Goal: Task Accomplishment & Management: Complete application form

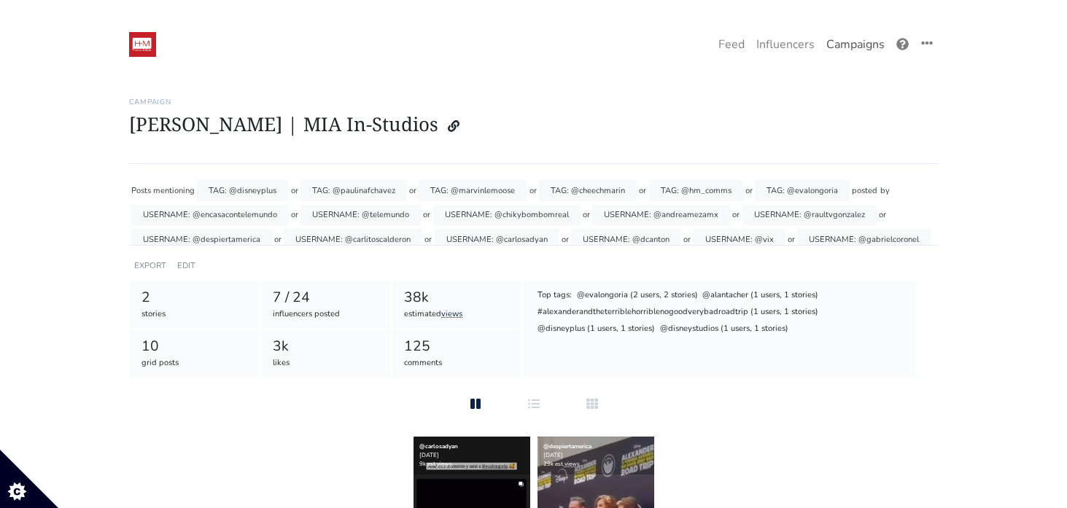
click at [850, 41] on link "Campaigns" at bounding box center [855, 44] width 70 height 29
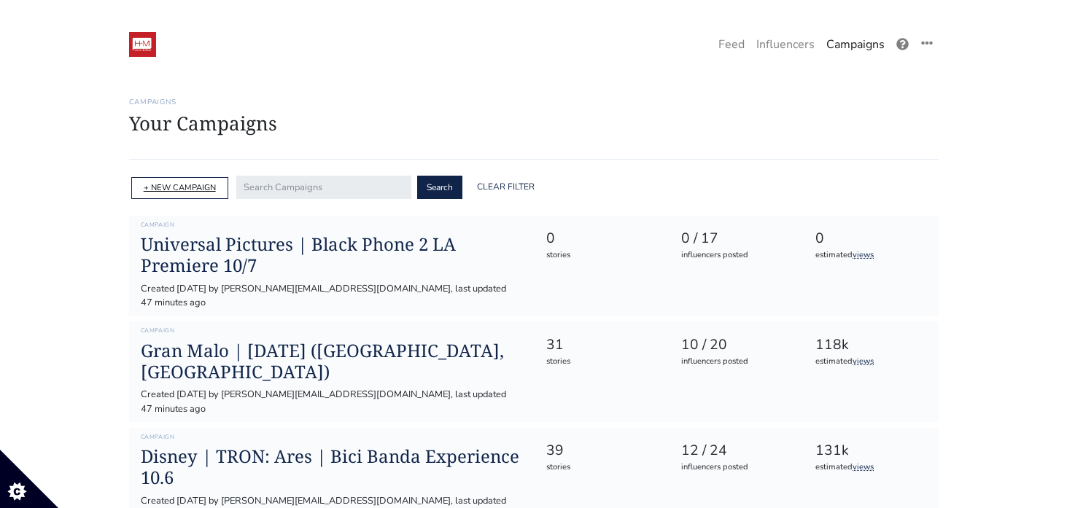
click at [168, 186] on link "+ NEW CAMPAIGN" at bounding box center [180, 187] width 72 height 11
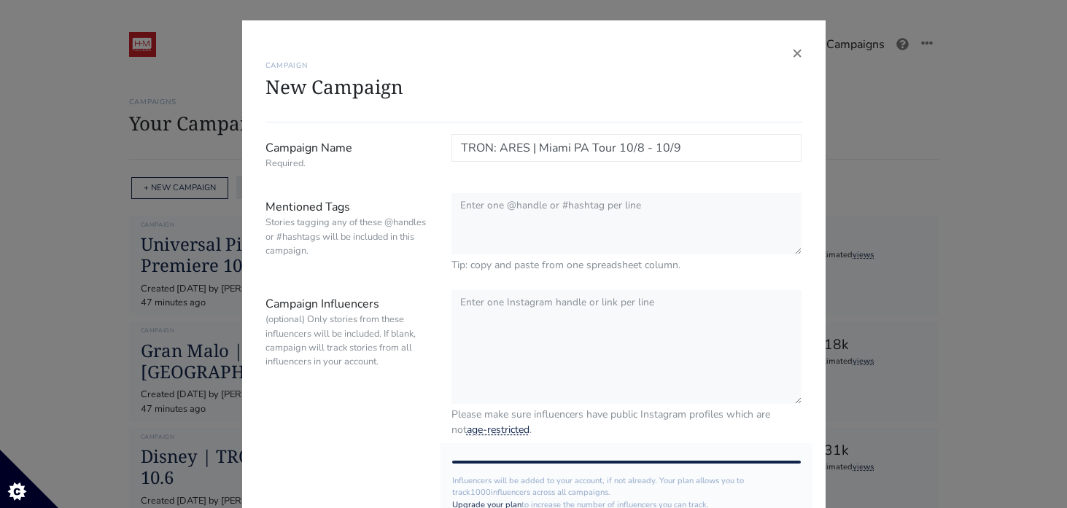
type input "TRON: ARES | Miami PA Tour 10/8 - 10/9"
click at [502, 208] on textarea "Mentioned Tags Stories tagging any of these @handles or #hashtags will be inclu…" at bounding box center [626, 224] width 351 height 63
click at [608, 147] on input "TRON: ARES | Miami PA Tour 10/8 - 10/9" at bounding box center [626, 148] width 351 height 28
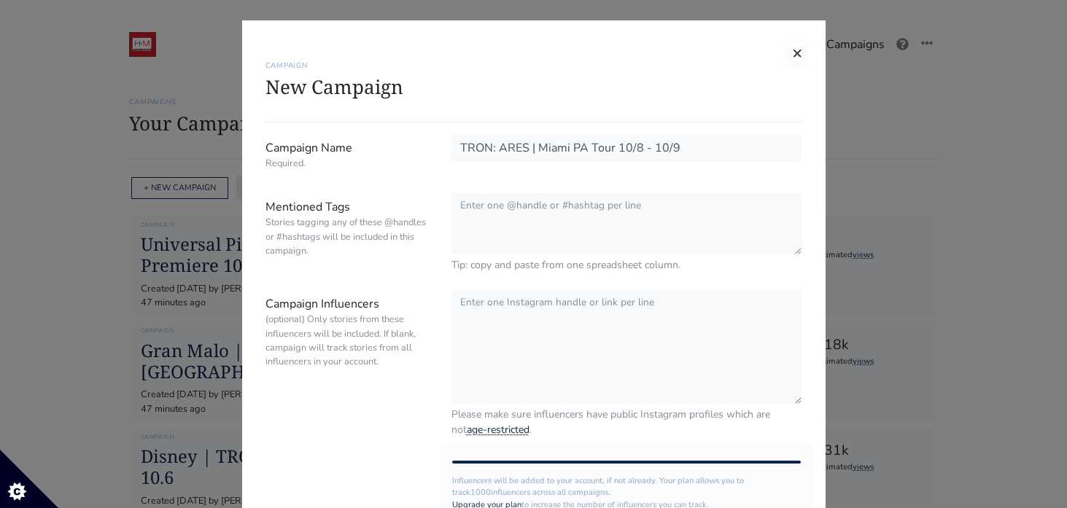
click at [797, 53] on span "×" at bounding box center [797, 52] width 10 height 23
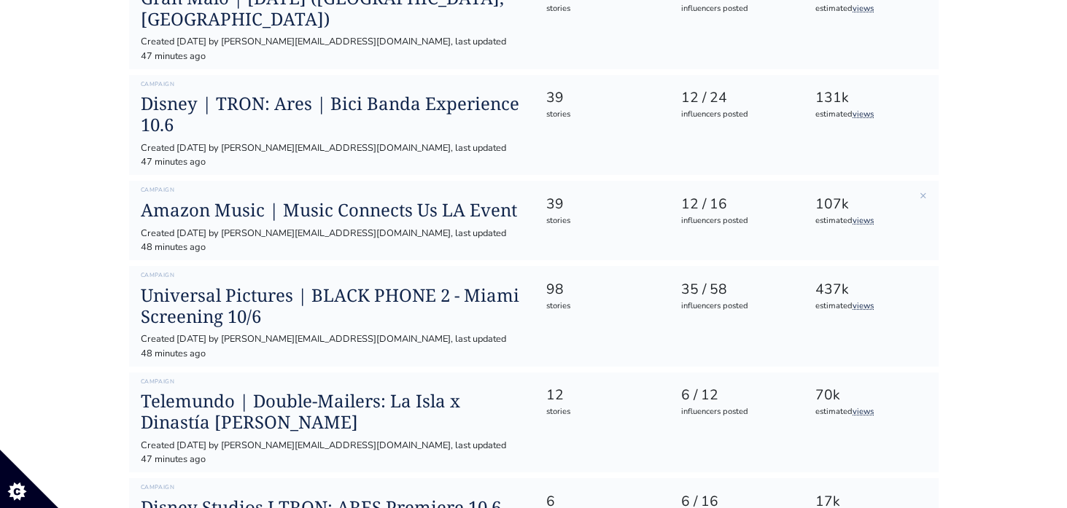
scroll to position [355, 0]
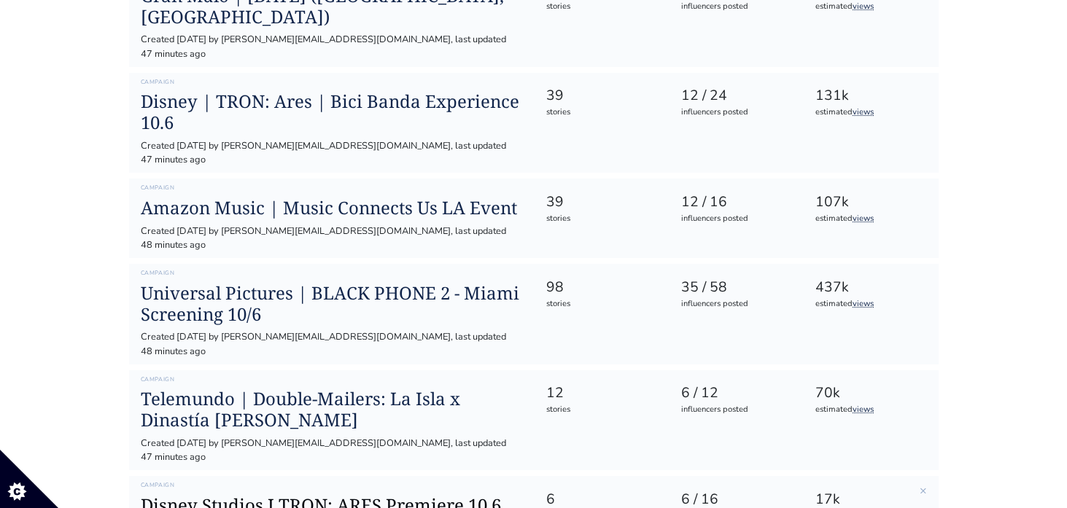
click at [325, 495] on h1 "Disney Studios I TRON: ARES Premiere 10.6" at bounding box center [332, 505] width 382 height 21
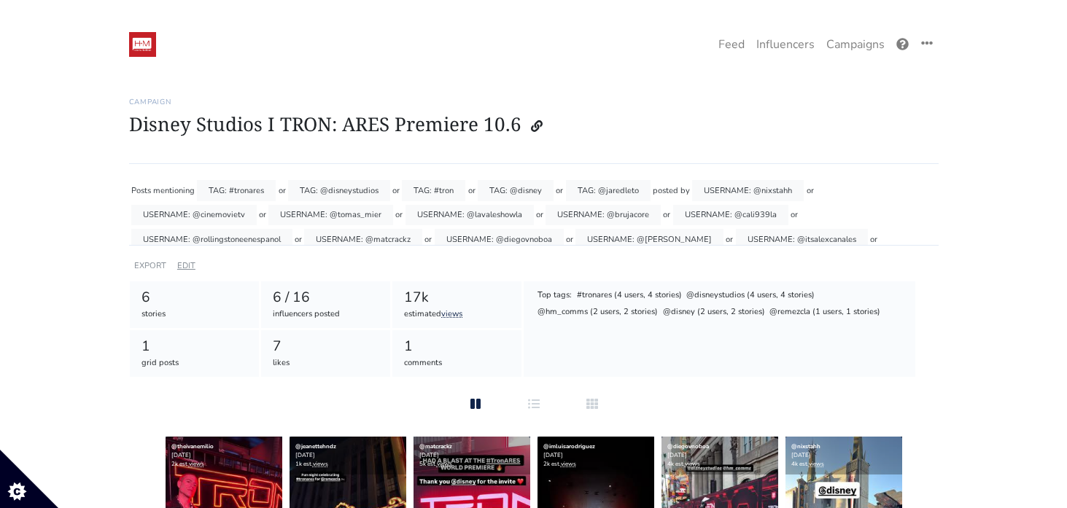
click at [184, 264] on link "EDIT" at bounding box center [186, 265] width 18 height 11
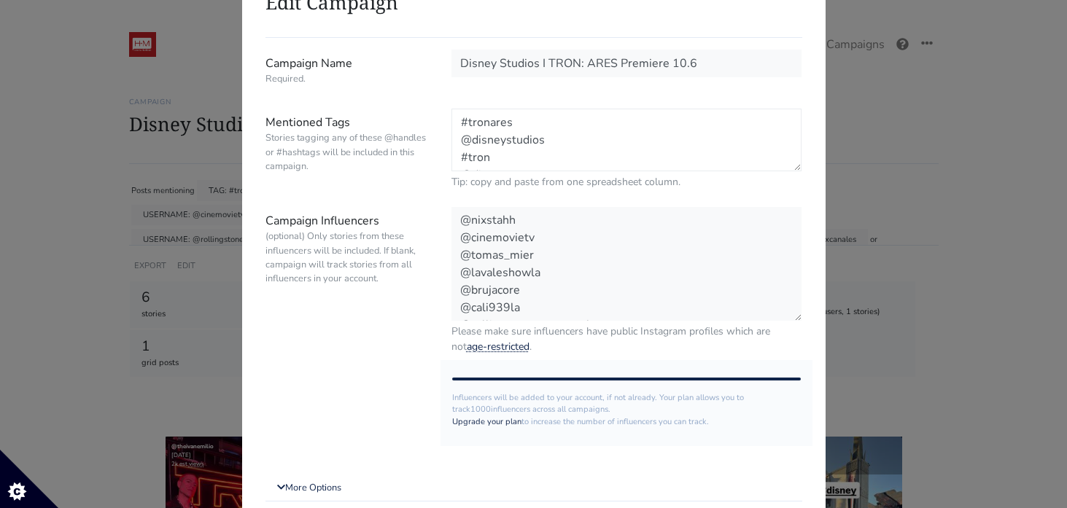
drag, startPoint x: 529, startPoint y: 158, endPoint x: 451, endPoint y: 102, distance: 96.1
click at [451, 102] on form "Campaign Name Required. Disney Studios I TRON: ARES Premiere 10.6 Mentioned Tag…" at bounding box center [533, 307] width 537 height 515
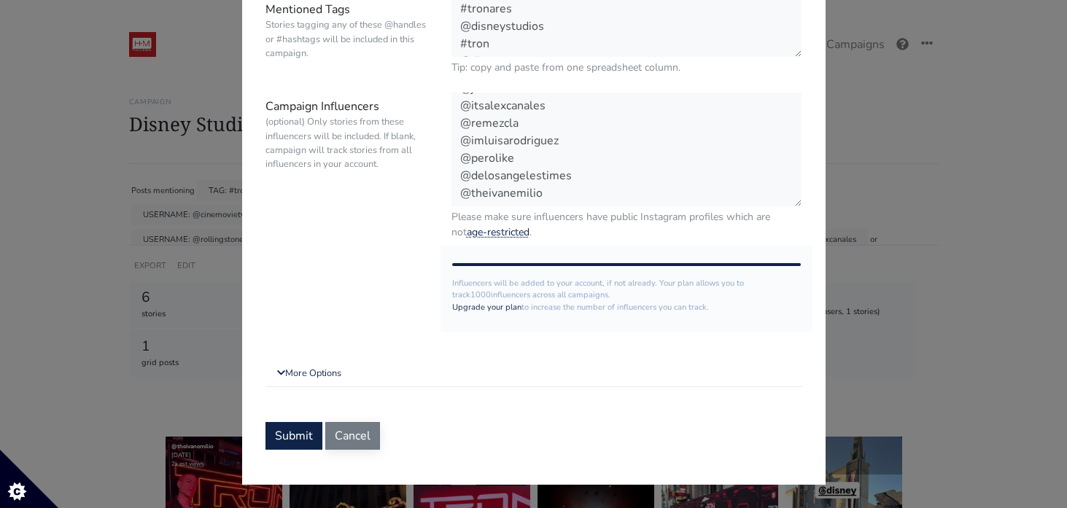
click at [352, 441] on button "Cancel" at bounding box center [352, 436] width 55 height 28
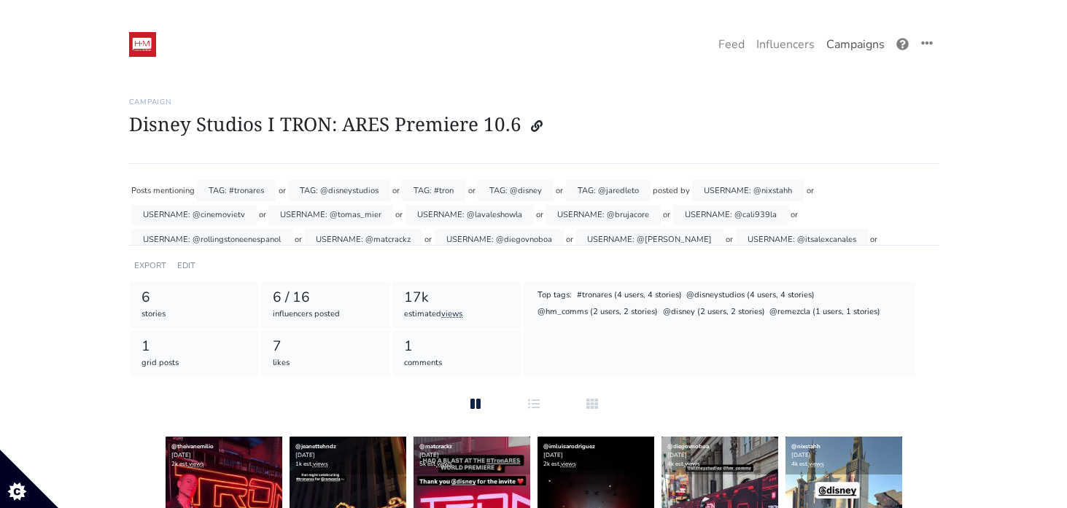
click at [849, 47] on link "Campaigns" at bounding box center [855, 44] width 70 height 29
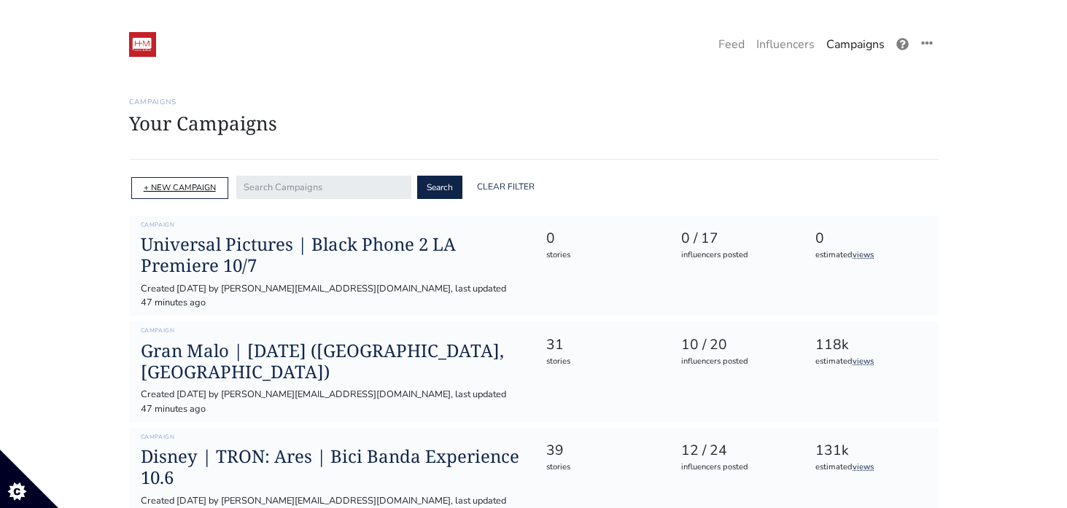
click at [195, 184] on link "+ NEW CAMPAIGN" at bounding box center [180, 187] width 72 height 11
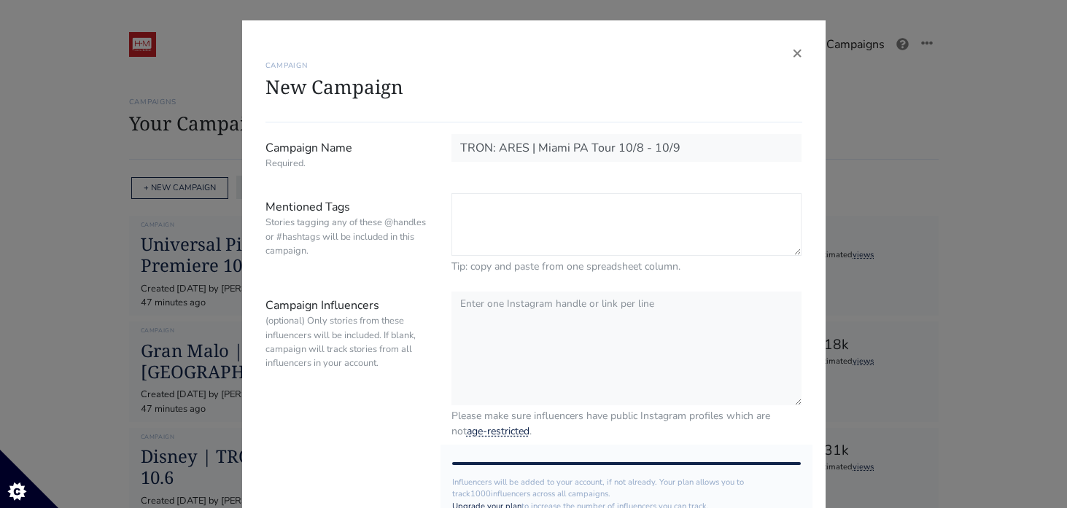
click at [486, 213] on textarea "Mentioned Tags Stories tagging any of these @handles or #hashtags will be inclu…" at bounding box center [626, 224] width 351 height 63
paste textarea "#tronares @disneystudios #tron @disney @jaredleto"
paste textarea "arturocastrop"
type textarea "#tronares @disneystudios #tron @disney @jaredleto @arturocastrop"
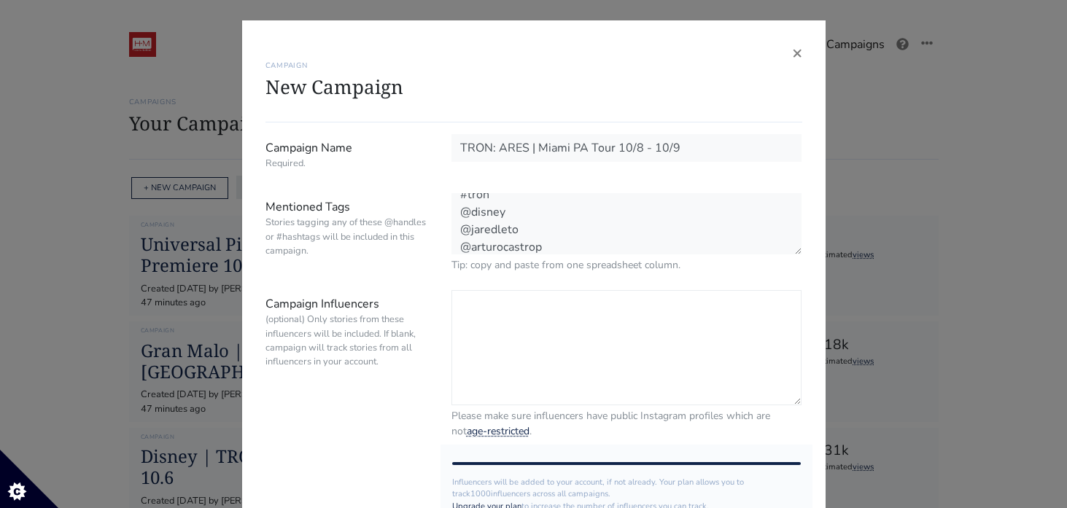
click at [475, 308] on textarea "Campaign Influencers (optional) Only stories from these influencers will be inc…" at bounding box center [626, 347] width 351 height 115
paste textarea "elianegallero"
paste textarea "nikoevans"
paste textarea "cinemovietv"
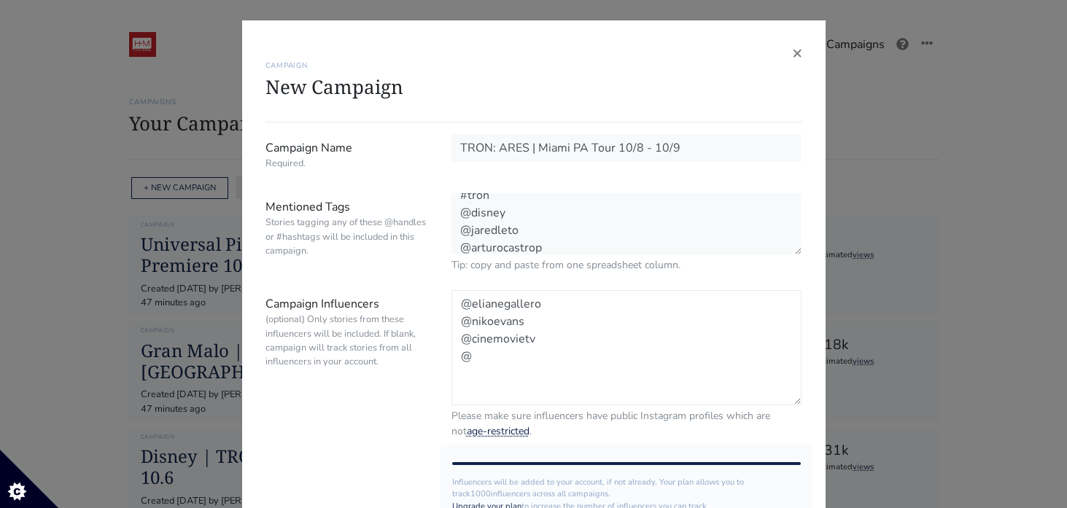
paste textarea "aliciacivita"
paste textarea "antonibelchi"
paste textarea "luisbond009"
paste textarea "mauricioginestrar"
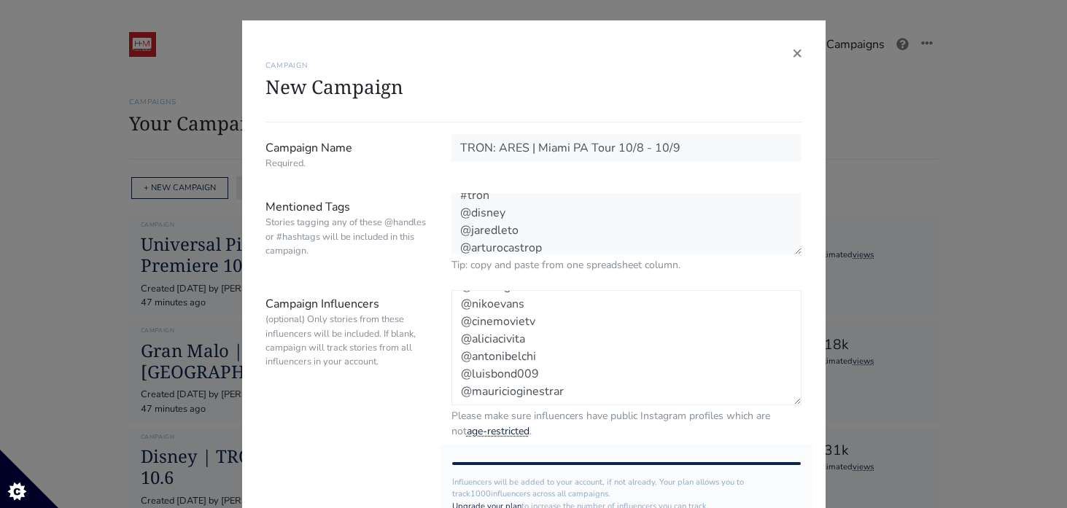
scroll to position [29, 0]
paste textarea "miriamitapia"
paste textarea "popticular"
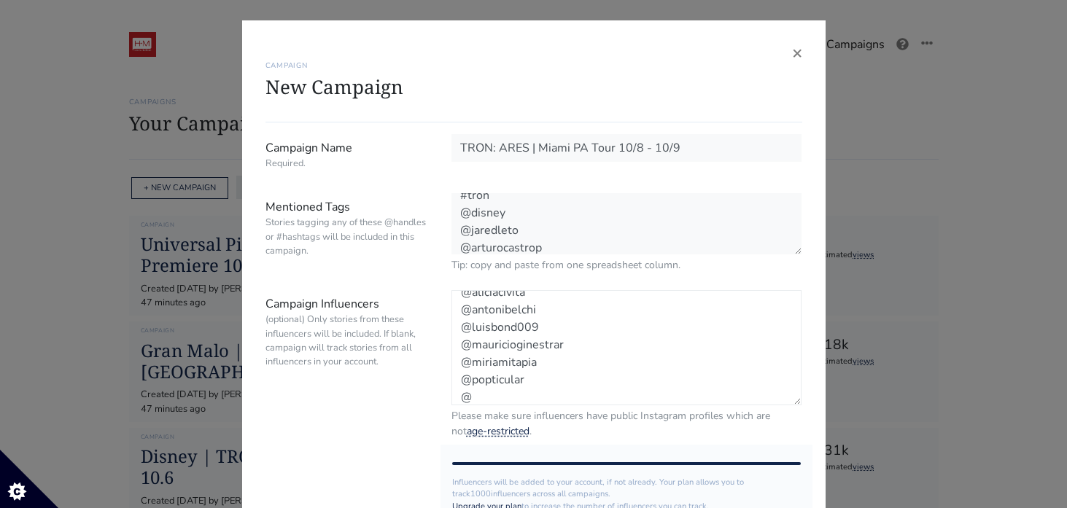
paste textarea "jasoncarterofficial"
paste textarea "marivetteinmia"
paste textarea "realmelimelissa"
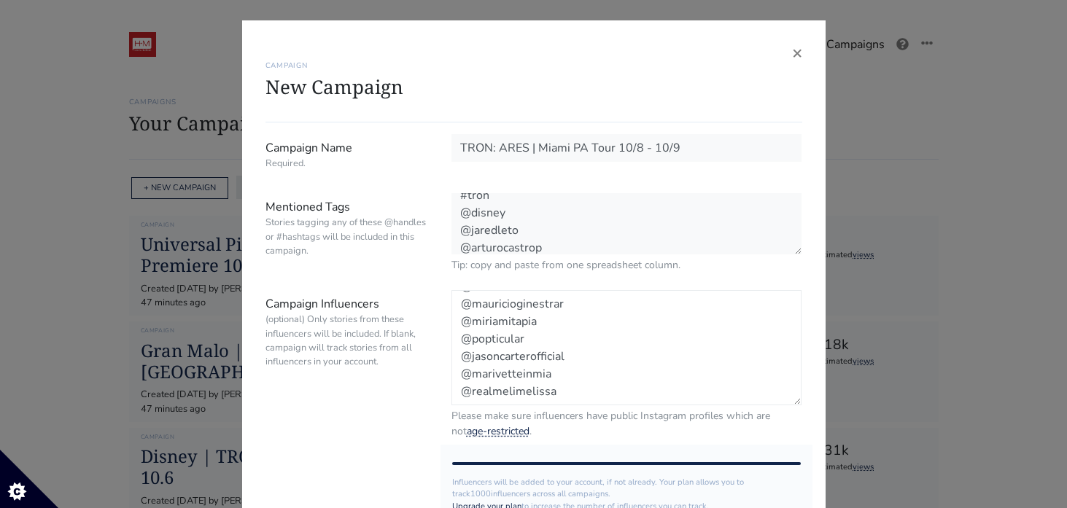
scroll to position [117, 0]
paste textarea "entertainmentaffair"
paste textarea "mavigangi"
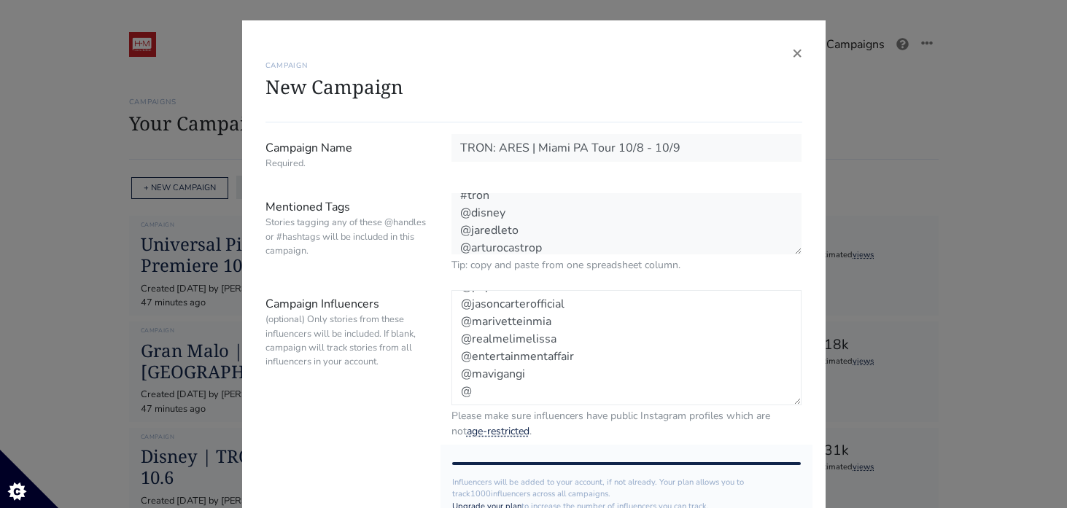
paste textarea "themujerista"
paste textarea "wearemitu"
paste textarea "tonnymarmol"
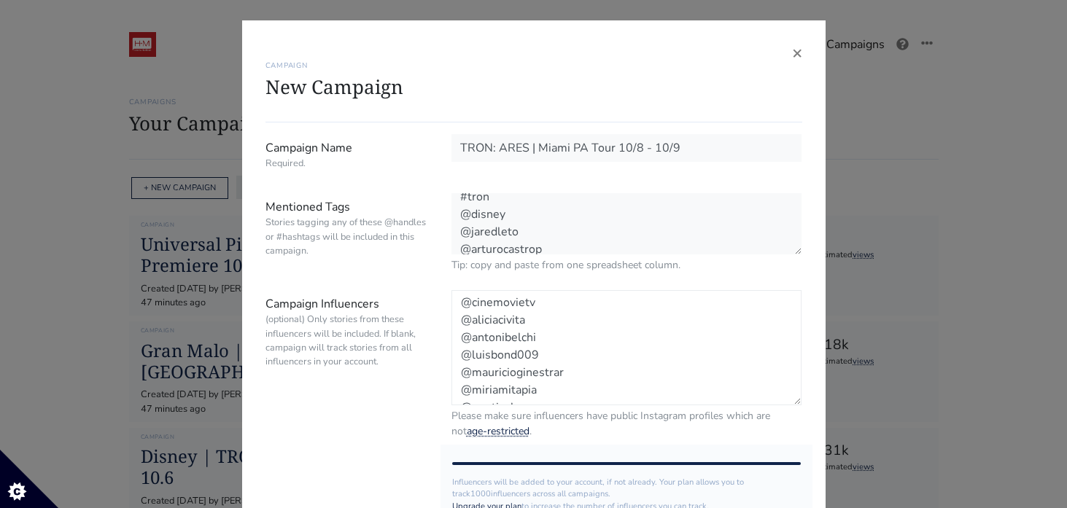
scroll to position [210, 0]
paste textarea "thathashtagshow"
paste textarea "remezcla"
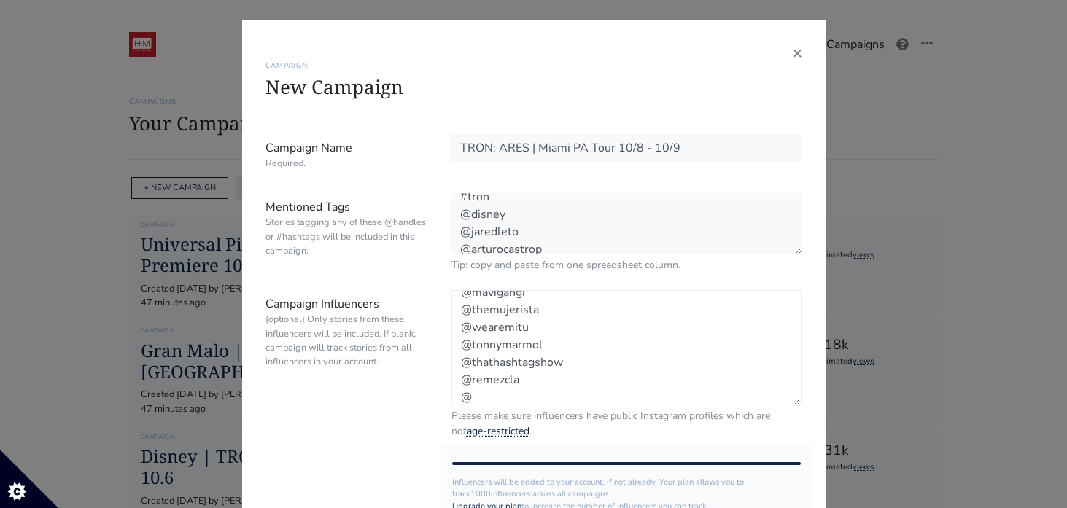
paste textarea "mslyrahale"
paste textarea "horchataminaj"
paste textarea "holausa"
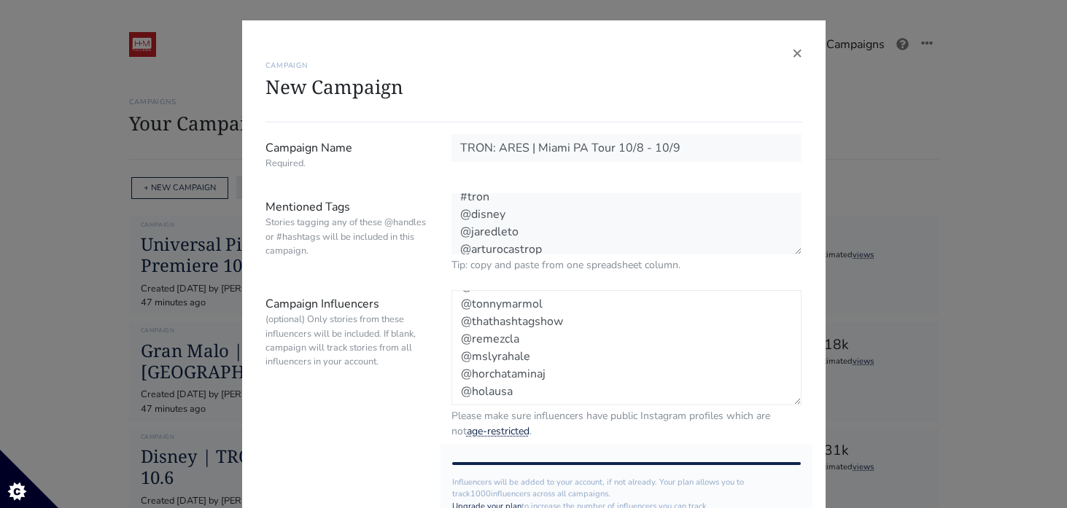
scroll to position [292, 0]
paste textarea "despiertamerica"
paste textarea "ediciondigitalunivision"
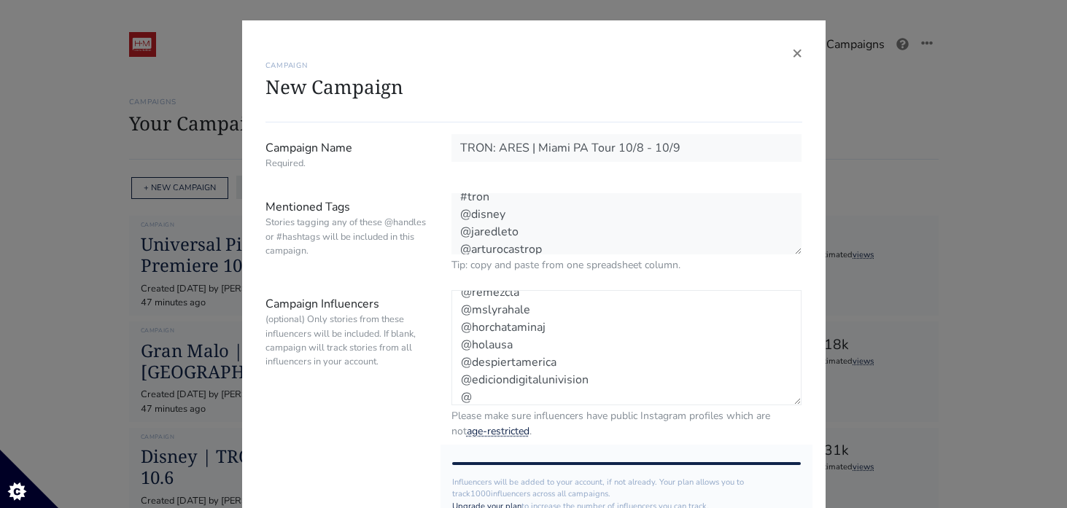
paste textarea "enriquesantosshow"
paste textarea "enriquesantos"
paste textarea "accesototalshow"
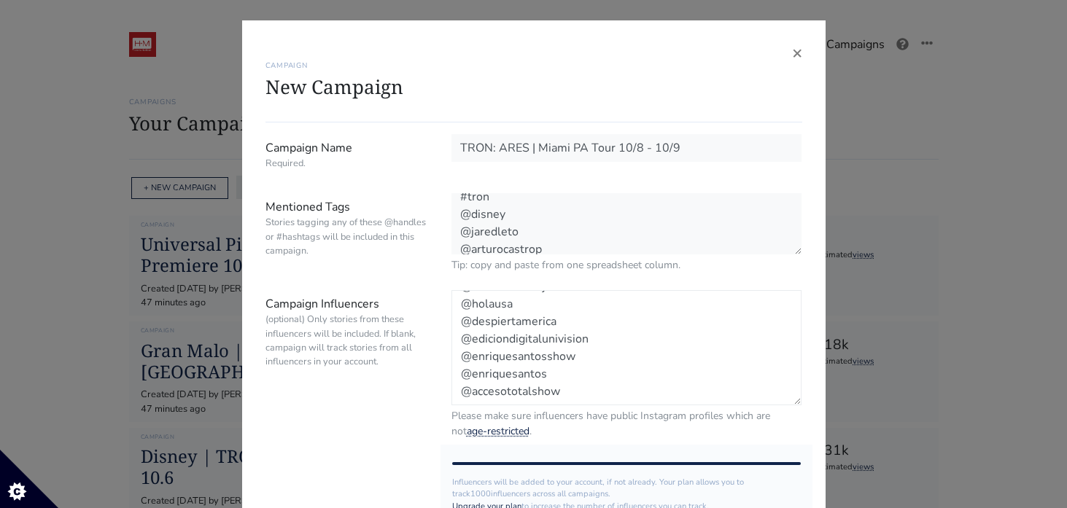
scroll to position [379, 0]
paste textarea "encasacontelemundo"
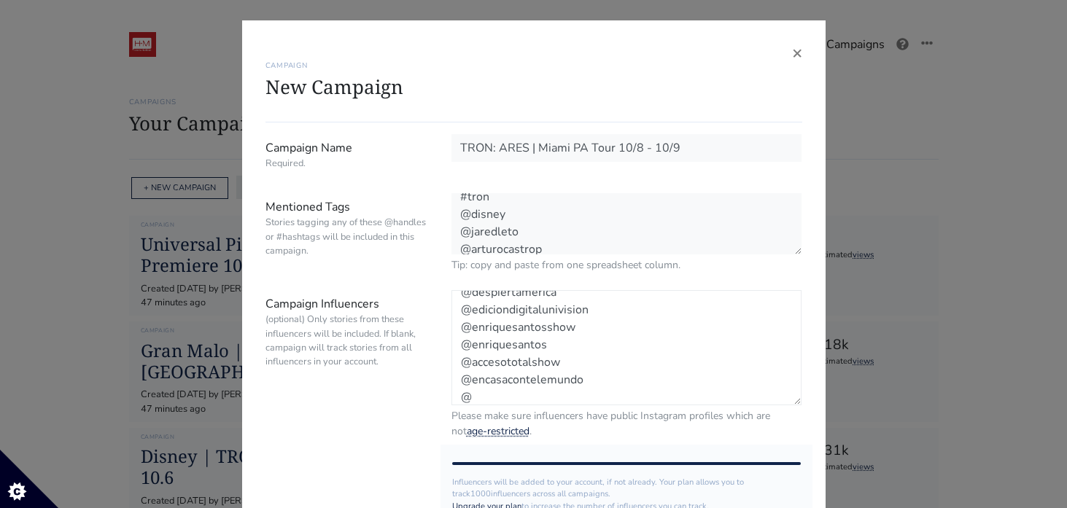
paste textarea "telemundo"
paste textarea "elpoderenti"
paste textarea "alrojovivo"
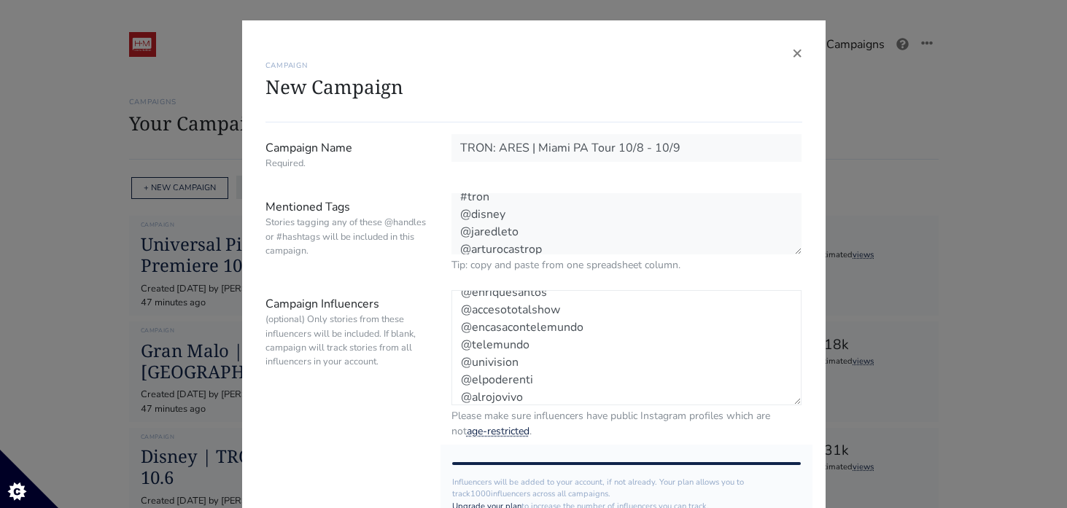
scroll to position [467, 0]
paste textarea "primerimpacto"
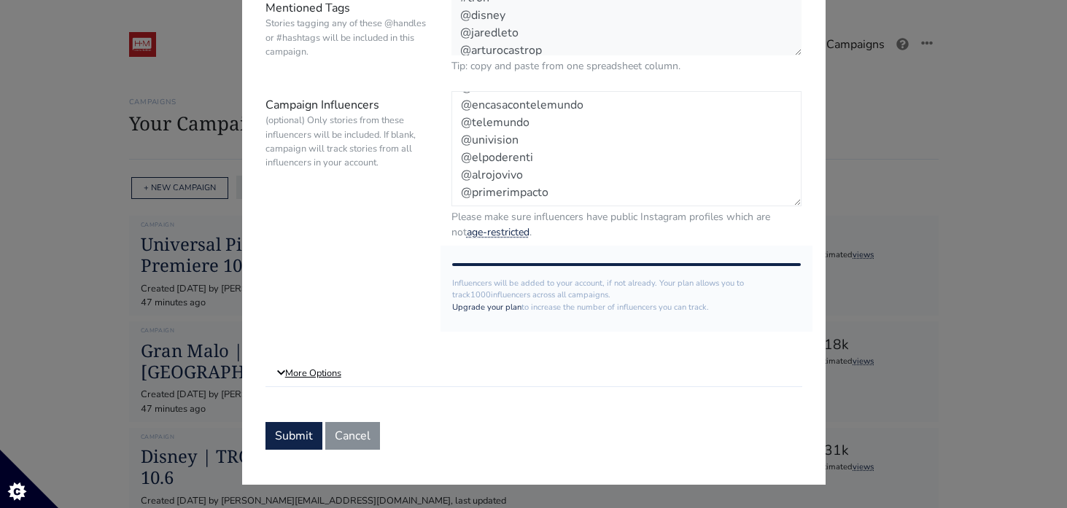
type textarea "@elianegallero @nikoevans @cinemovietv @aliciacivita @antonibelchi @luisbond009…"
click at [308, 376] on link "More Options" at bounding box center [533, 374] width 537 height 26
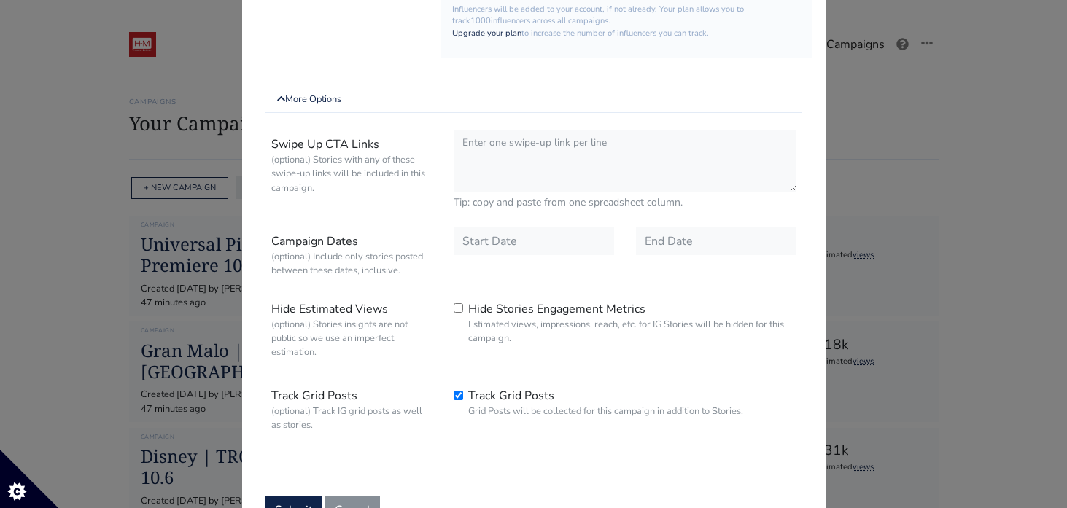
scroll to position [489, 0]
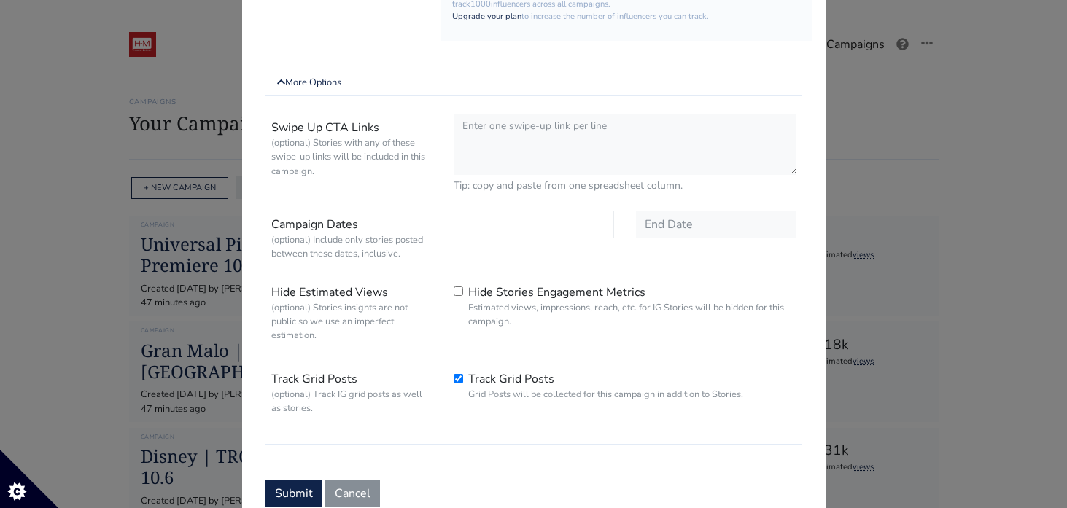
click at [506, 216] on input "text" at bounding box center [534, 225] width 160 height 28
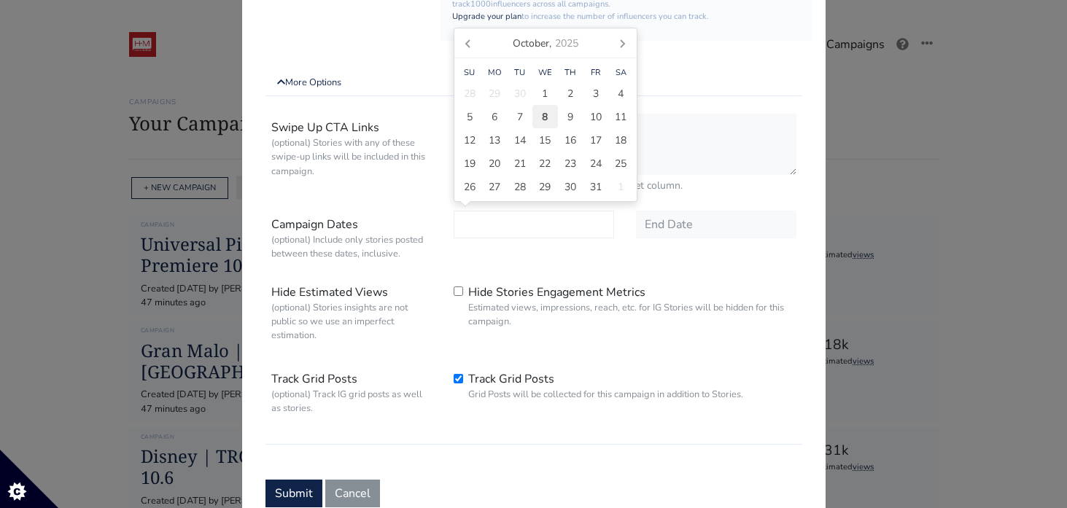
click at [548, 114] on div "8" at bounding box center [545, 116] width 26 height 23
type input "[DATE]"
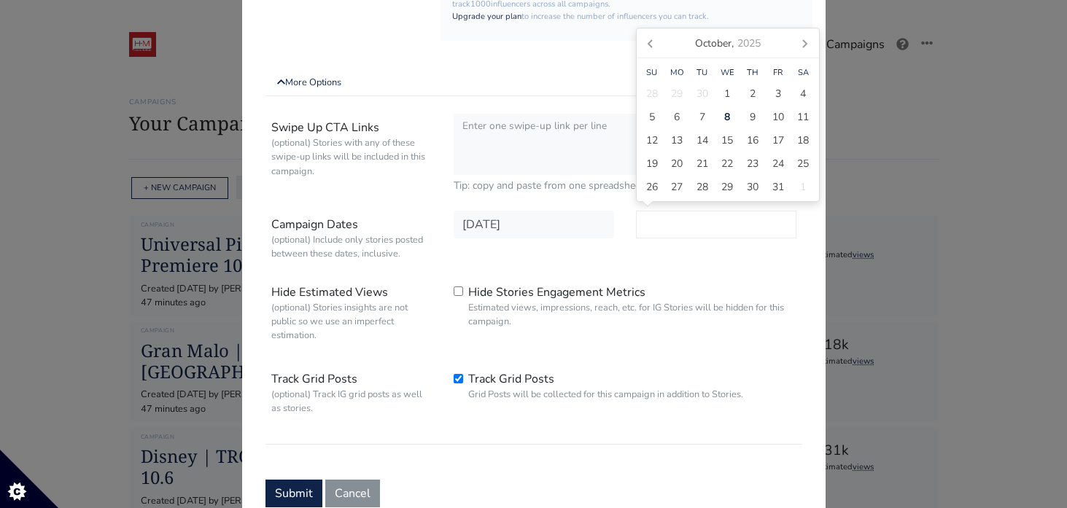
click at [667, 222] on input "text" at bounding box center [716, 225] width 160 height 28
click at [702, 139] on span "14" at bounding box center [702, 140] width 12 height 15
type input "2025-10-14"
click at [295, 492] on button "Submit" at bounding box center [293, 494] width 57 height 28
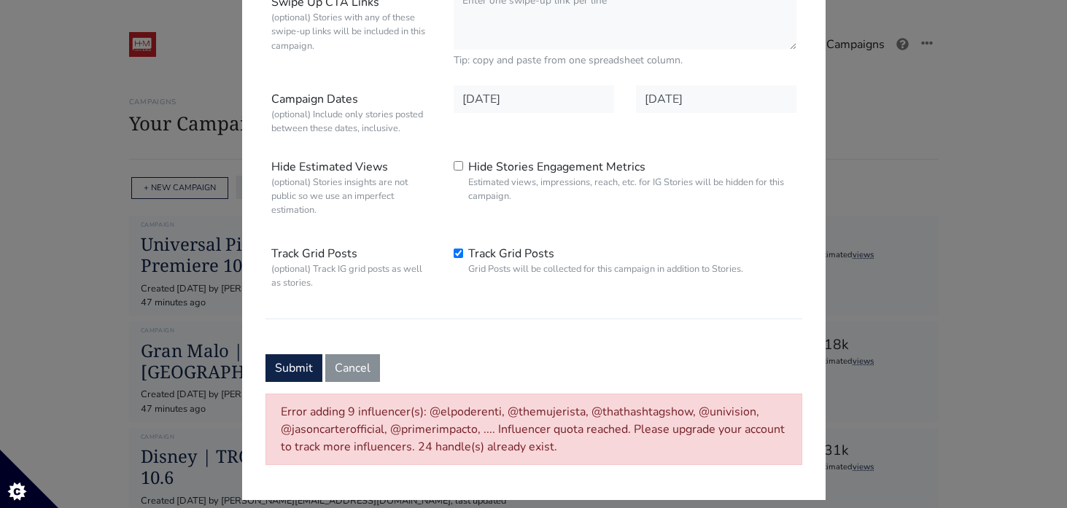
scroll to position [629, 0]
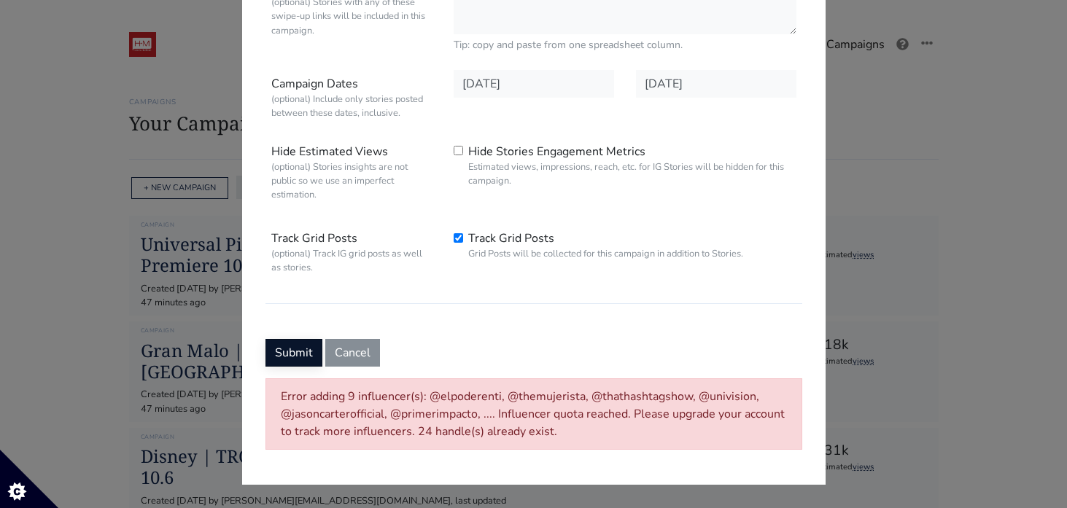
click at [301, 357] on button "Submit" at bounding box center [293, 353] width 57 height 28
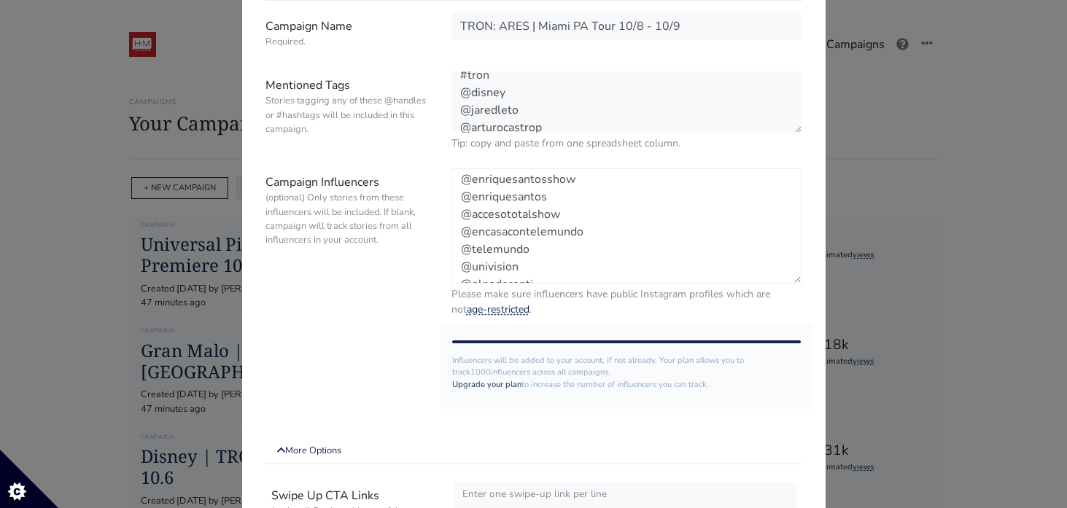
scroll to position [402, 0]
drag, startPoint x: 551, startPoint y: 270, endPoint x: 460, endPoint y: 214, distance: 106.7
click at [460, 214] on textarea "@elianegallero @nikoevans @cinemovietv @aliciacivita @antonibelchi @luisbond009…" at bounding box center [626, 225] width 351 height 115
click at [462, 199] on textarea "@elianegallero @nikoevans @cinemovietv @aliciacivita @antonibelchi @luisbond009…" at bounding box center [626, 225] width 351 height 115
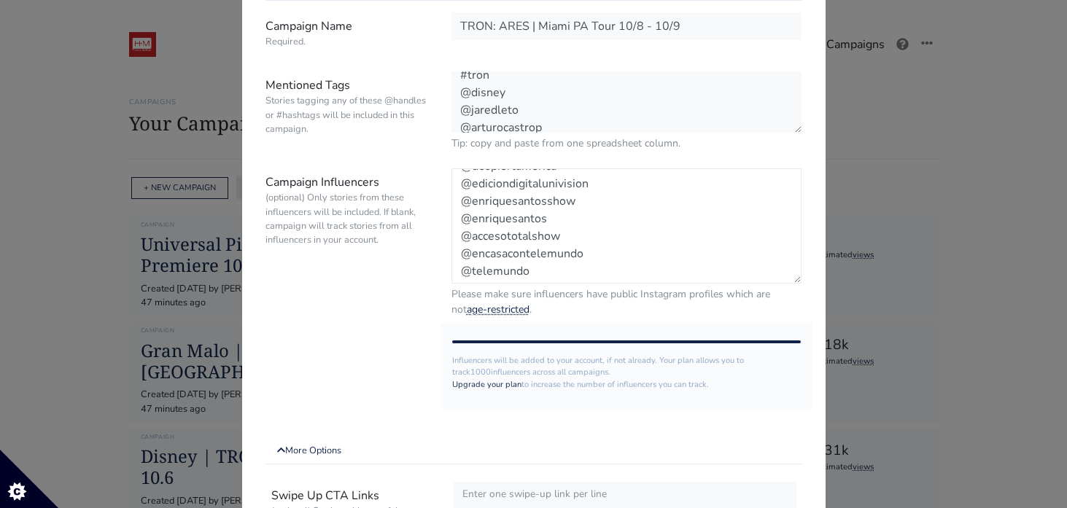
scroll to position [473, 0]
drag, startPoint x: 462, startPoint y: 199, endPoint x: 546, endPoint y: 318, distance: 145.9
click at [546, 318] on form "Campaign Name Required. TRON: ARES | Miami PA Tour 10/8 - 10/9 Mentioned Tags S…" at bounding box center [533, 485] width 537 height 947
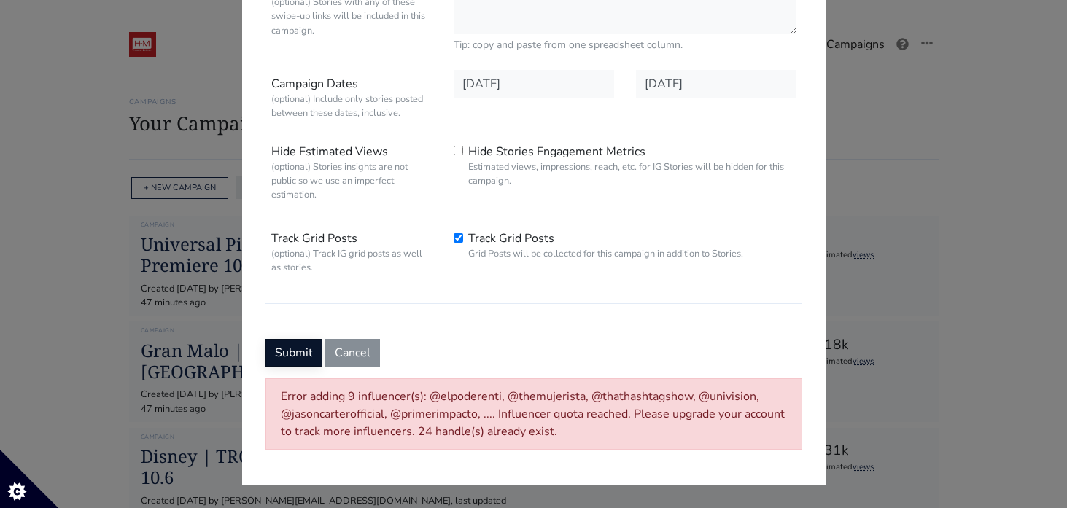
click at [305, 357] on button "Submit" at bounding box center [293, 353] width 57 height 28
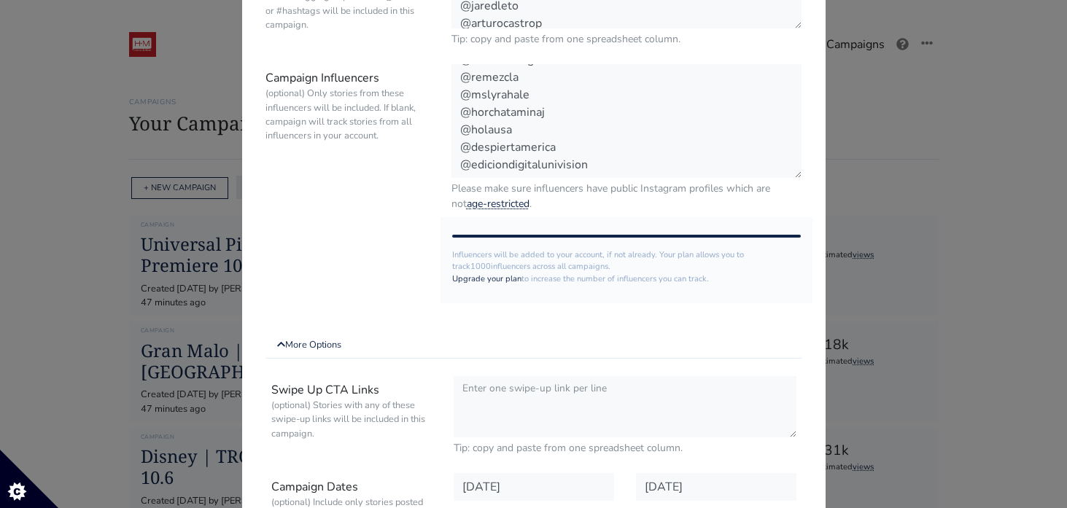
scroll to position [209, 0]
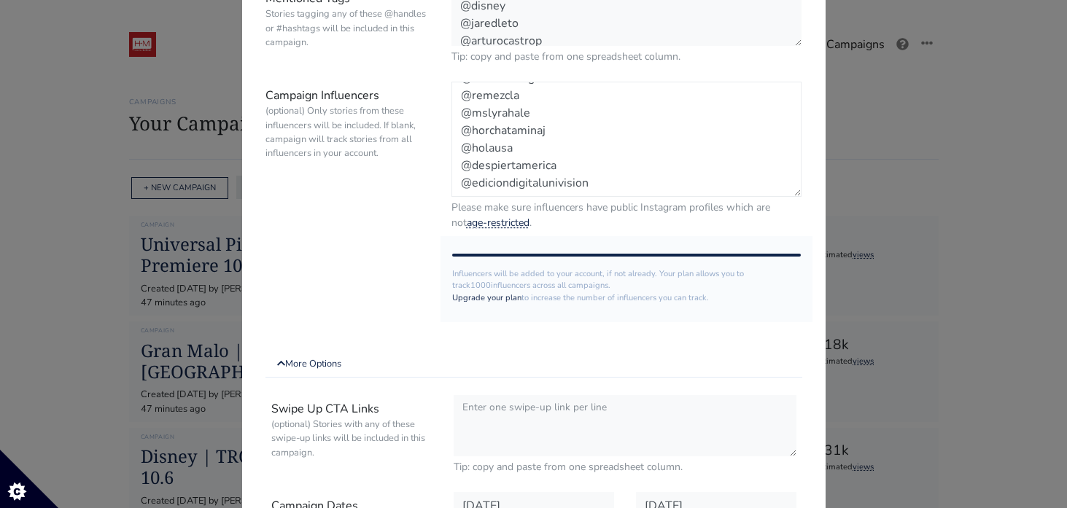
click at [593, 178] on textarea "@elianegallero @nikoevans @cinemovietv @aliciacivita @antonibelchi @luisbond009…" at bounding box center [626, 139] width 351 height 115
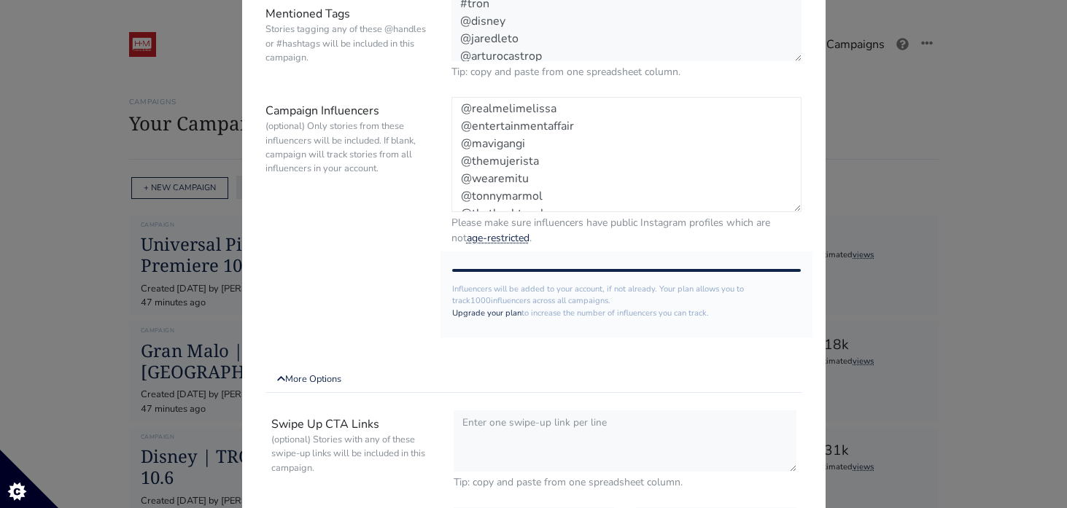
scroll to position [315, 0]
drag, startPoint x: 592, startPoint y: 196, endPoint x: 444, endPoint y: 117, distance: 167.7
click at [444, 117] on div "@elianegallero @nikoevans @cinemovietv @aliciacivita @antonibelchi @luisbond009…" at bounding box center [626, 171] width 373 height 149
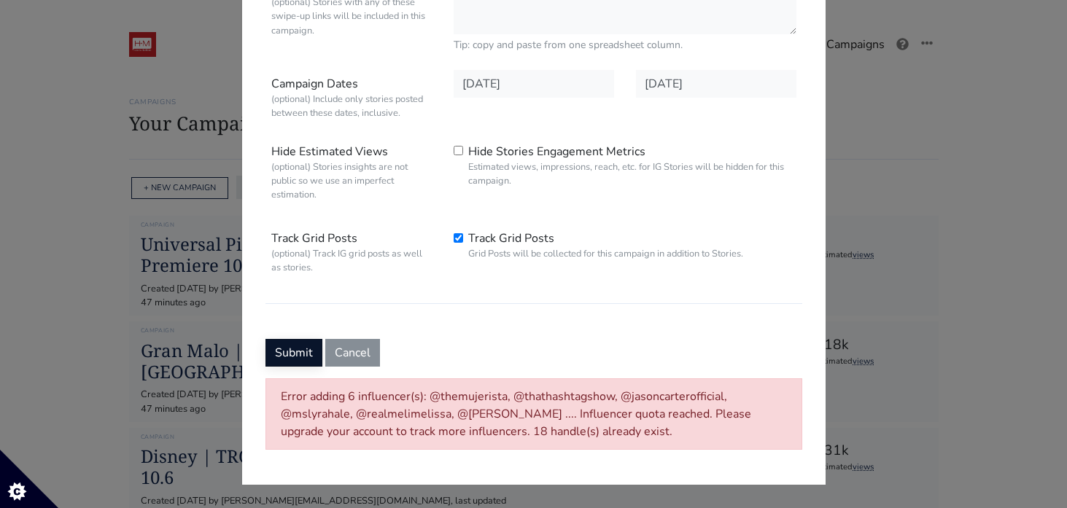
click at [295, 354] on button "Submit" at bounding box center [293, 353] width 57 height 28
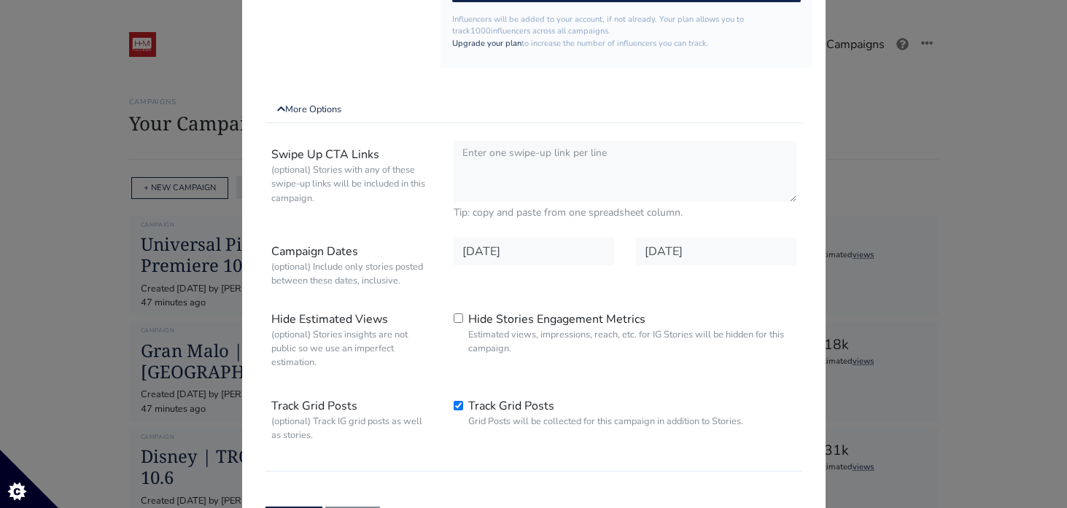
scroll to position [0, 0]
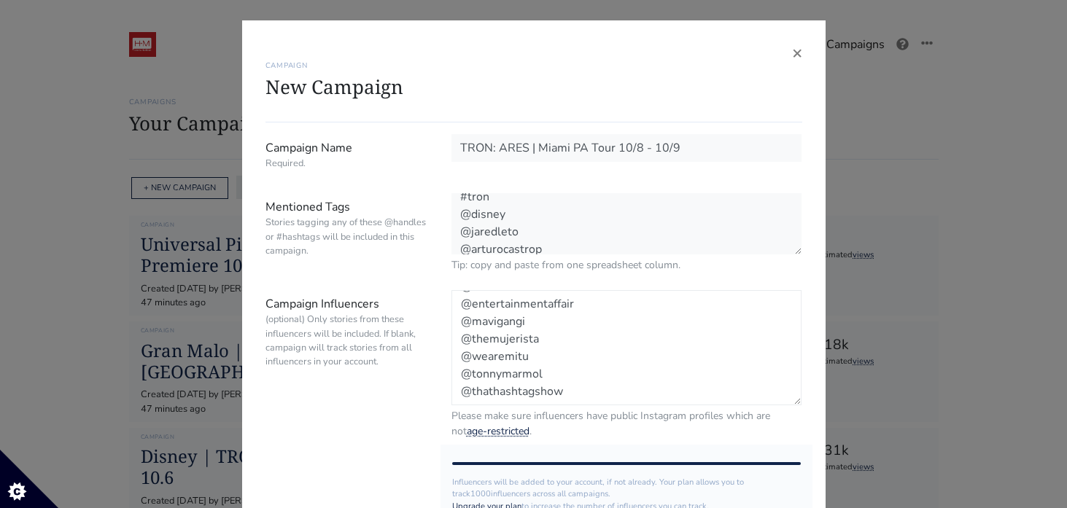
click at [570, 388] on textarea "@elianegallero @nikoevans @cinemovietv @aliciacivita @antonibelchi @luisbond009…" at bounding box center [626, 347] width 351 height 115
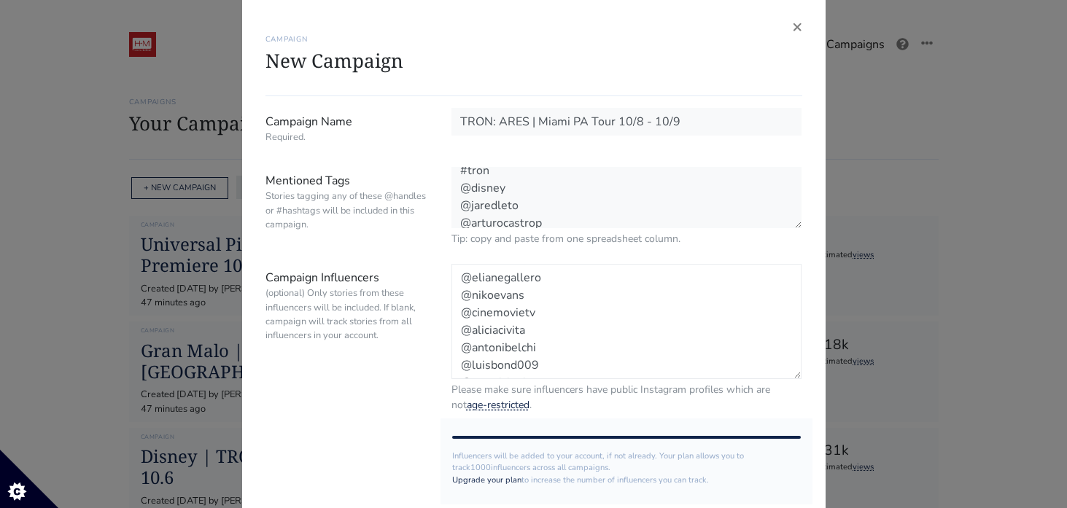
drag, startPoint x: 566, startPoint y: 372, endPoint x: 433, endPoint y: 243, distance: 185.1
click at [567, 307] on textarea "@elianegallero @nikoevans @cinemovietv @aliciacivita @antonibelchi @luisbond009…" at bounding box center [626, 321] width 351 height 115
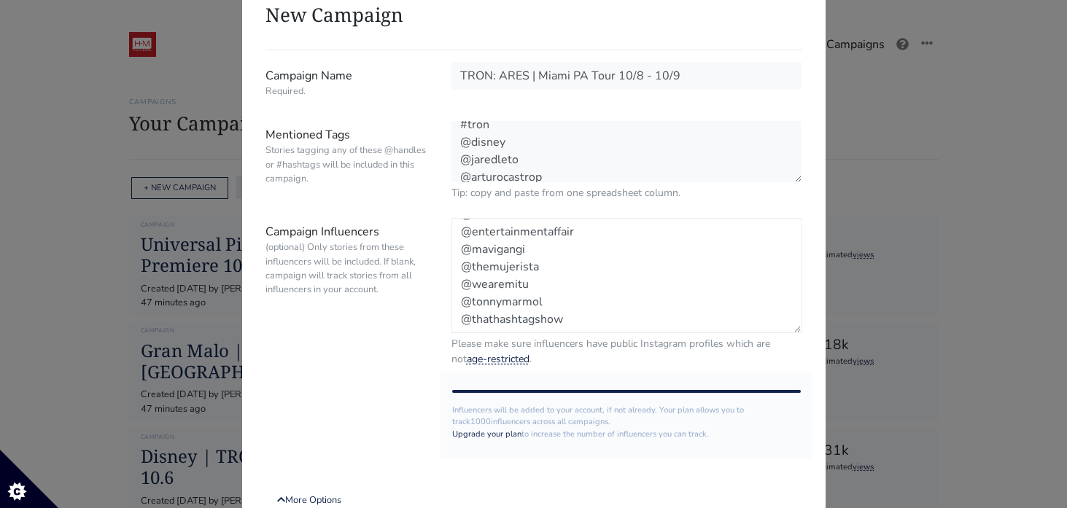
drag, startPoint x: 570, startPoint y: 323, endPoint x: 455, endPoint y: 269, distance: 126.6
click at [455, 269] on textarea "@elianegallero @nikoevans @cinemovietv @aliciacivita @antonibelchi @luisbond009…" at bounding box center [626, 275] width 351 height 115
drag, startPoint x: 583, startPoint y: 287, endPoint x: 434, endPoint y: 204, distance: 171.1
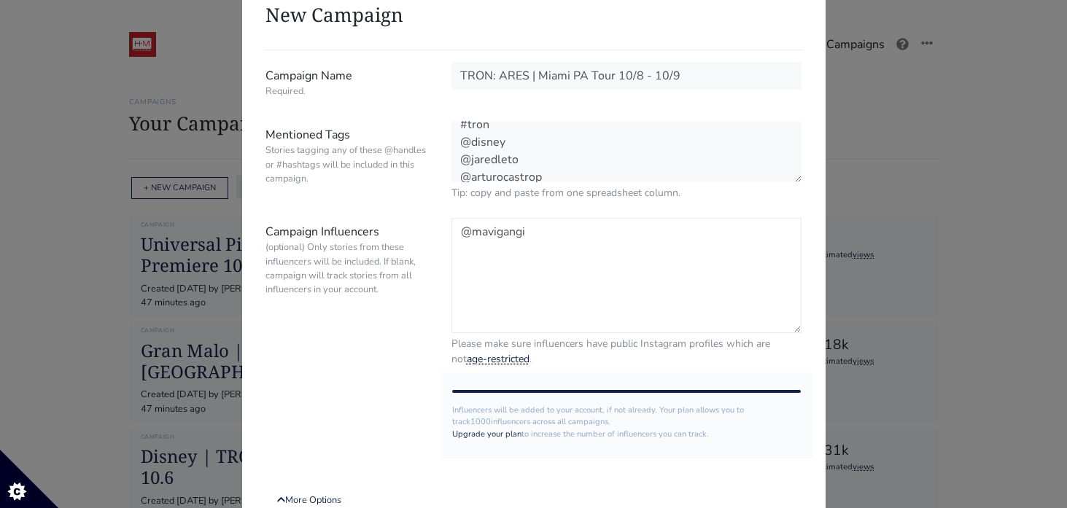
click at [461, 252] on textarea "@mavigangi" at bounding box center [626, 275] width 351 height 115
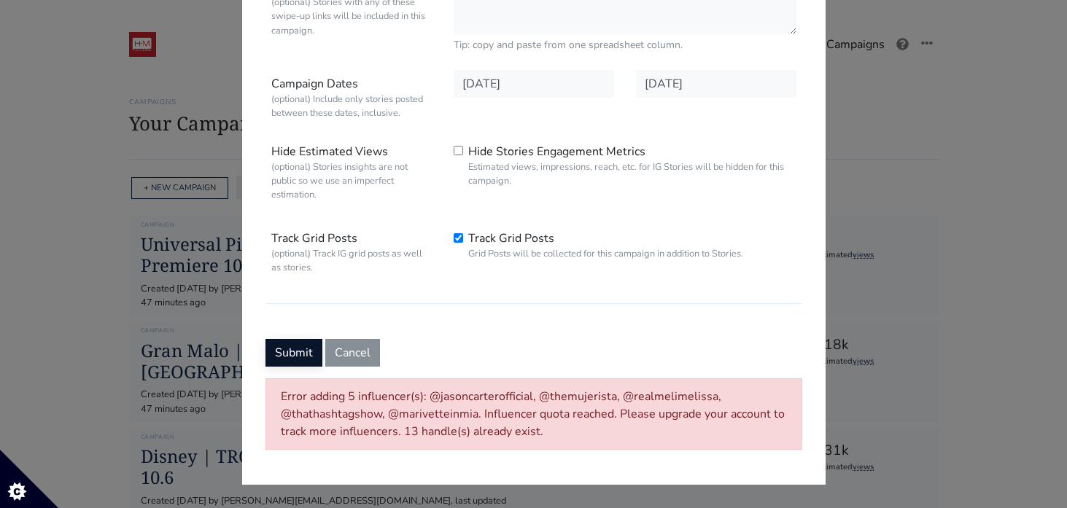
type textarea "@mavigangi"
click at [297, 351] on button "Submit" at bounding box center [293, 353] width 57 height 28
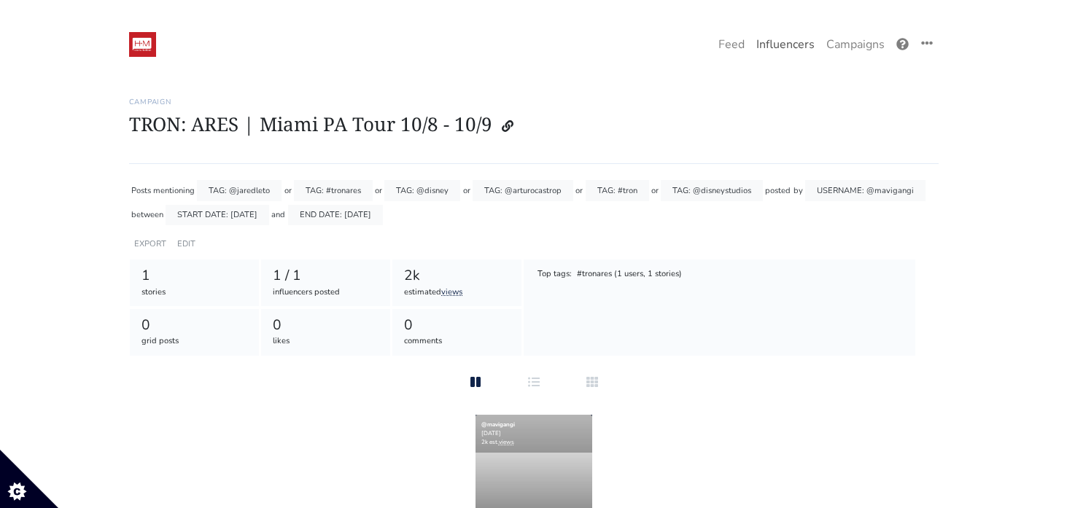
click at [770, 47] on link "Influencers" at bounding box center [785, 44] width 70 height 29
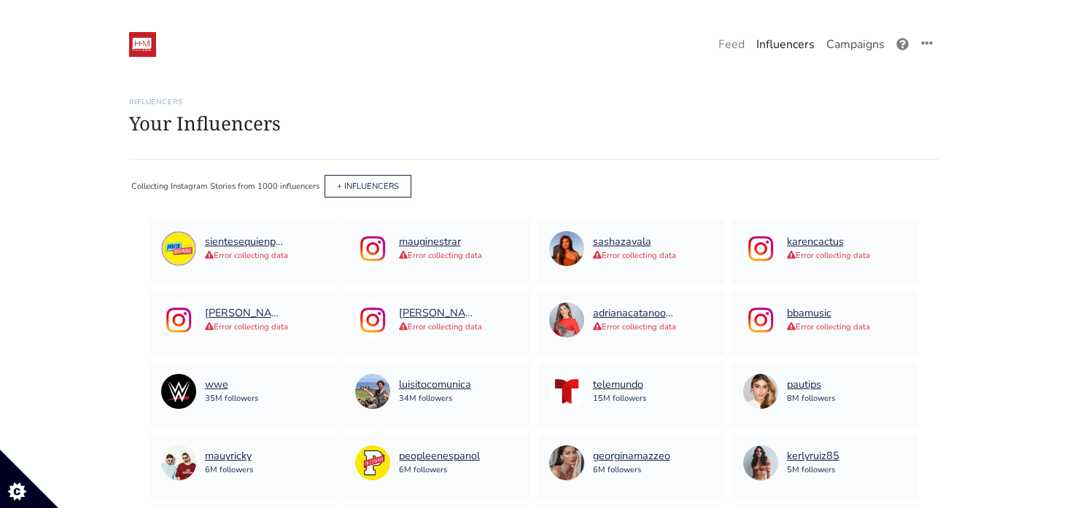
click at [846, 47] on link "Campaigns" at bounding box center [855, 44] width 70 height 29
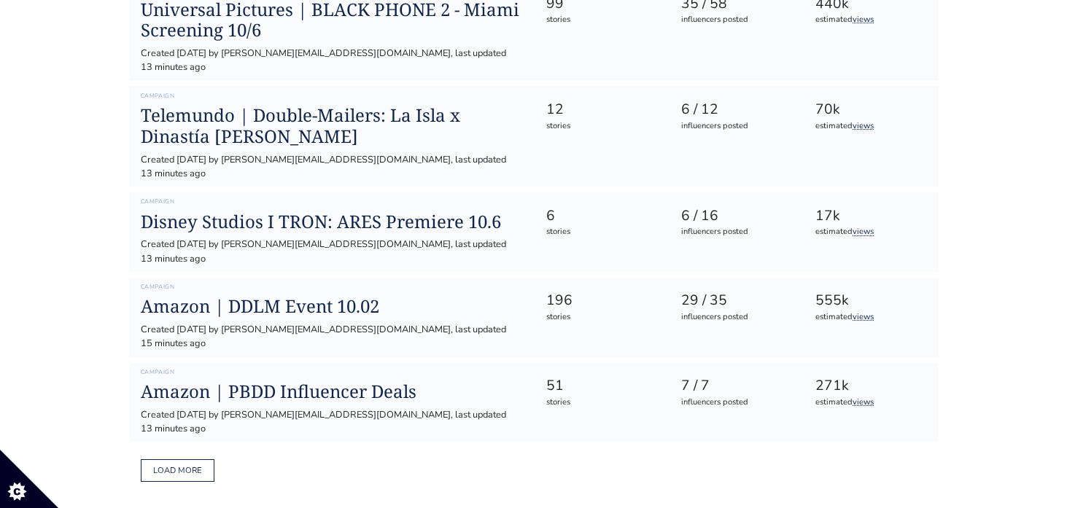
scroll to position [730, 0]
